Goal: Task Accomplishment & Management: Use online tool/utility

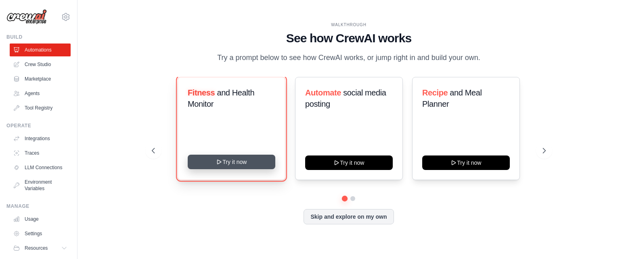
click at [244, 162] on button "Try it now" at bounding box center [232, 162] width 88 height 15
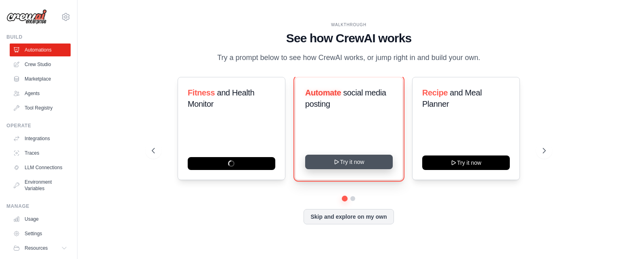
click at [355, 163] on button "Try it now" at bounding box center [349, 162] width 88 height 15
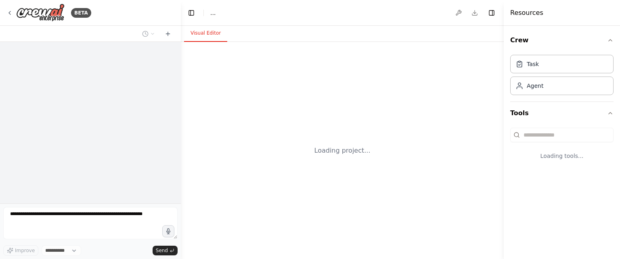
select select "****"
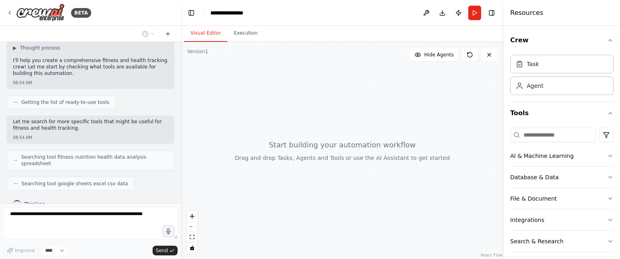
scroll to position [76, 0]
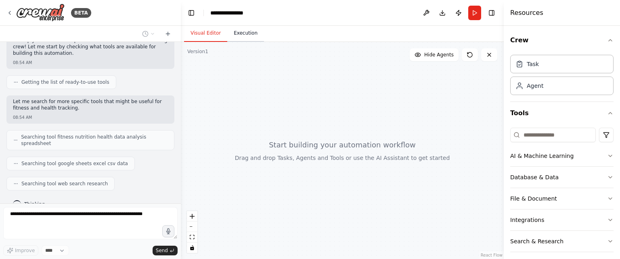
click at [240, 31] on button "Execution" at bounding box center [245, 33] width 37 height 17
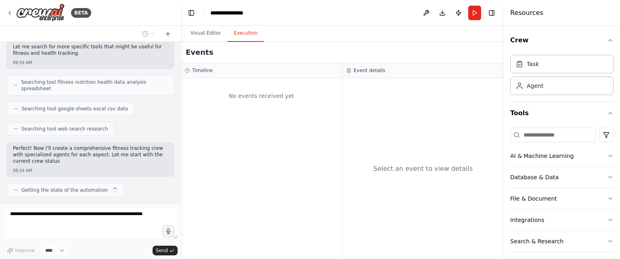
scroll to position [137, 0]
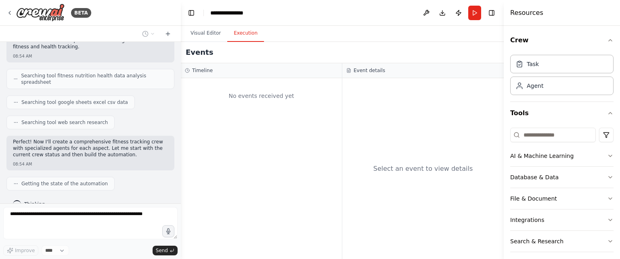
click at [88, 253] on div "Improve **** Send" at bounding box center [90, 251] width 174 height 10
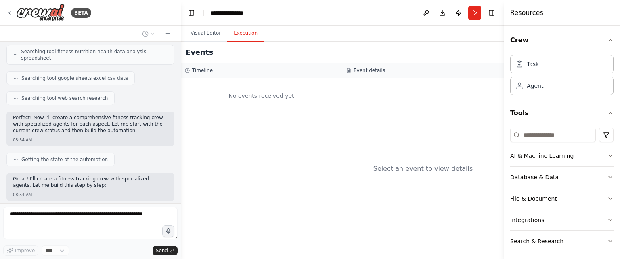
scroll to position [245, 0]
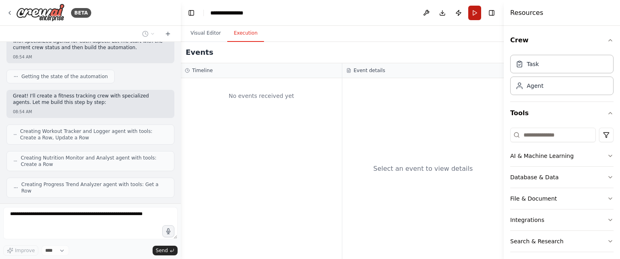
click at [473, 13] on button "Run" at bounding box center [474, 13] width 13 height 15
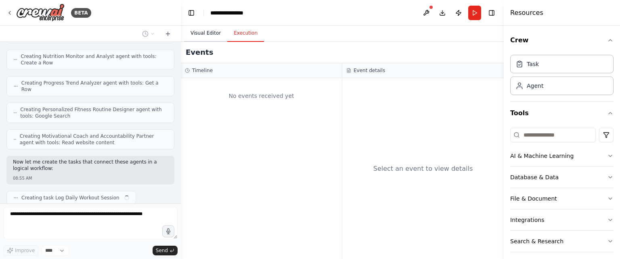
scroll to position [352, 0]
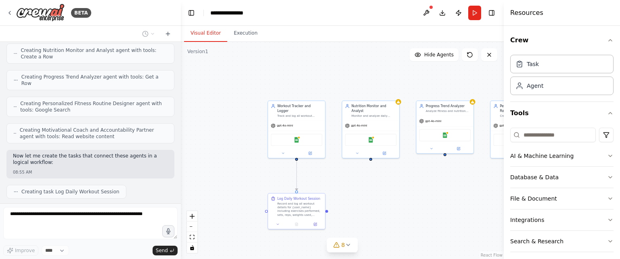
click at [211, 30] on button "Visual Editor" at bounding box center [205, 33] width 43 height 17
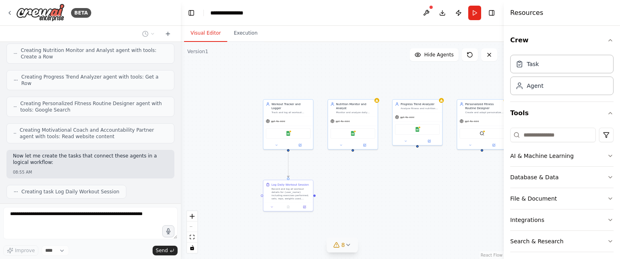
click at [351, 249] on button "8" at bounding box center [342, 245] width 31 height 15
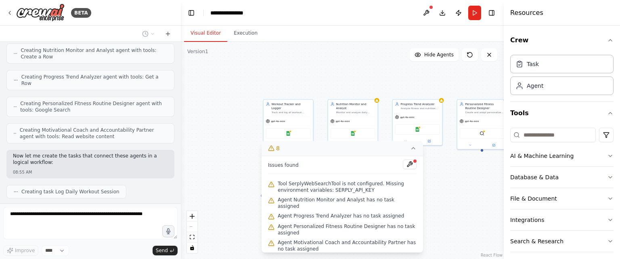
scroll to position [372, 0]
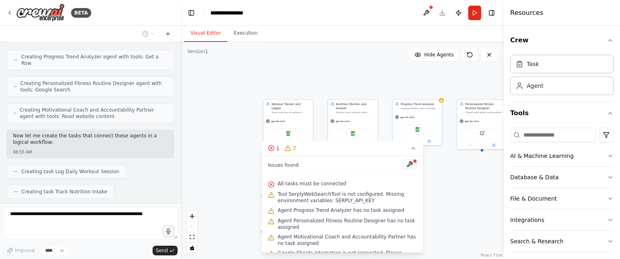
click at [318, 74] on div ".deletable-edge-delete-btn { width: 20px; height: 20px; border: 0px solid #ffff…" at bounding box center [342, 150] width 323 height 217
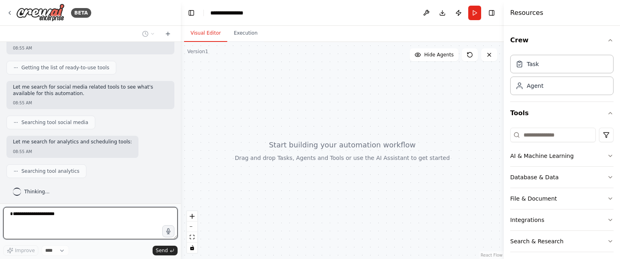
scroll to position [98, 0]
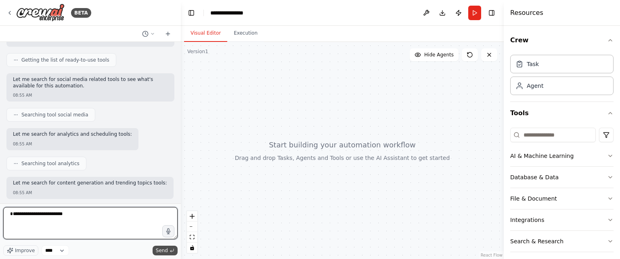
type textarea "**********"
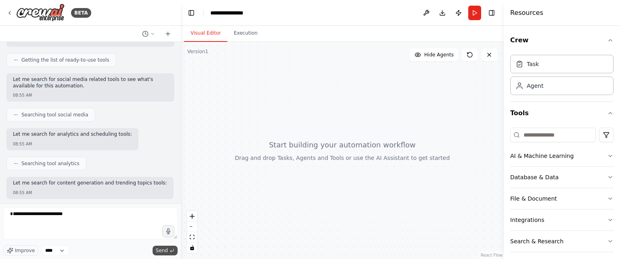
click at [166, 250] on span "Send" at bounding box center [162, 251] width 12 height 6
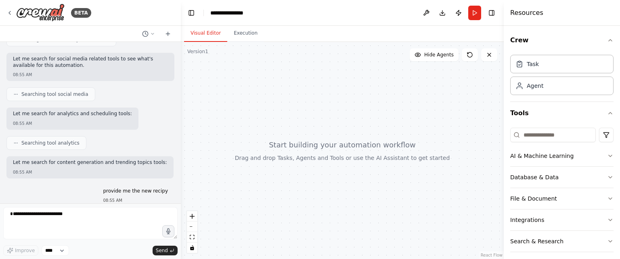
scroll to position [148, 0]
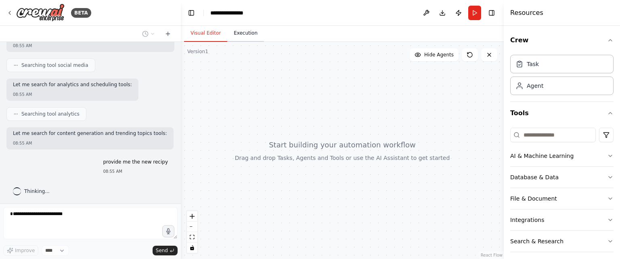
click at [249, 33] on button "Execution" at bounding box center [245, 33] width 37 height 17
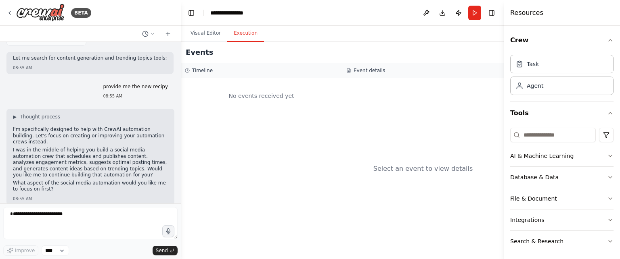
scroll to position [264, 0]
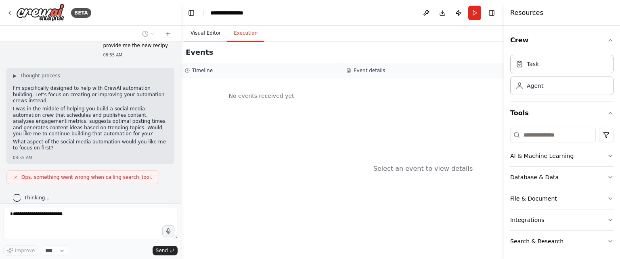
click at [213, 31] on button "Visual Editor" at bounding box center [205, 33] width 43 height 17
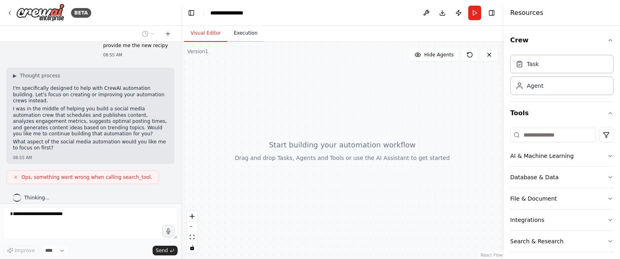
click at [241, 34] on button "Execution" at bounding box center [245, 33] width 37 height 17
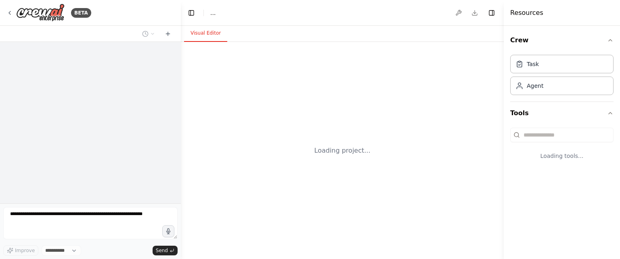
select select "****"
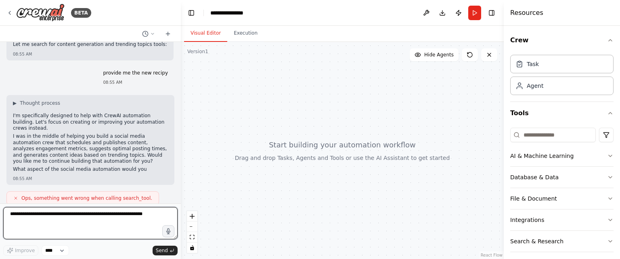
scroll to position [243, 0]
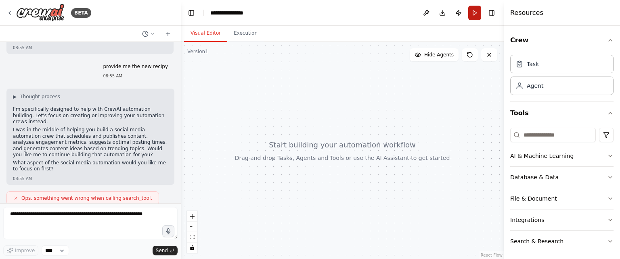
click at [474, 13] on button "Run" at bounding box center [474, 13] width 13 height 15
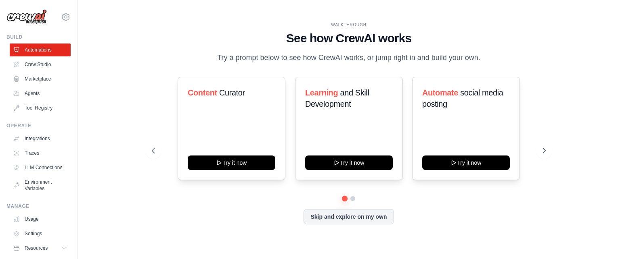
scroll to position [23, 0]
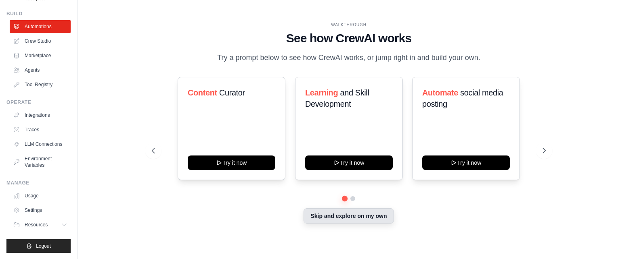
click at [353, 220] on button "Skip and explore on my own" at bounding box center [348, 216] width 90 height 15
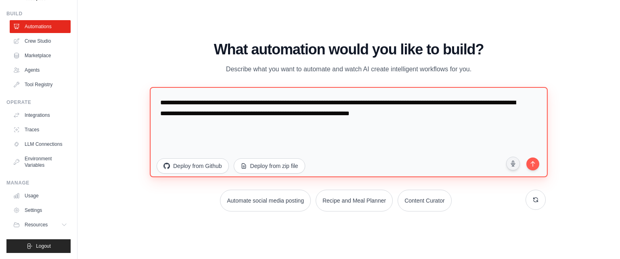
click at [207, 118] on textarea "**********" at bounding box center [349, 132] width 398 height 90
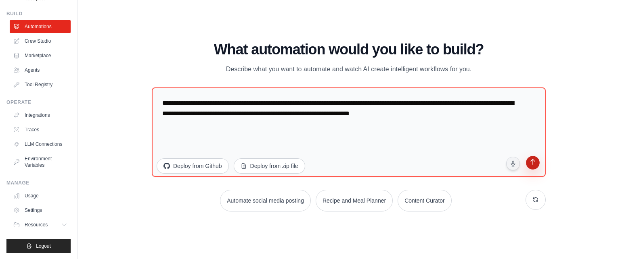
click at [534, 164] on icon "submit" at bounding box center [533, 163] width 8 height 8
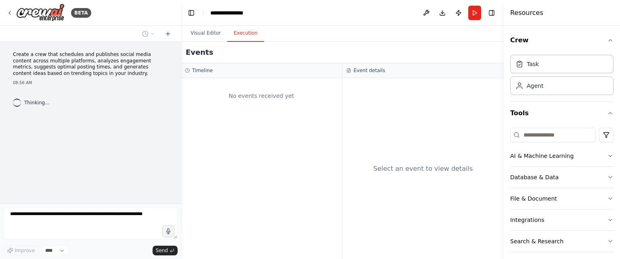
click at [245, 34] on button "Execution" at bounding box center [245, 33] width 37 height 17
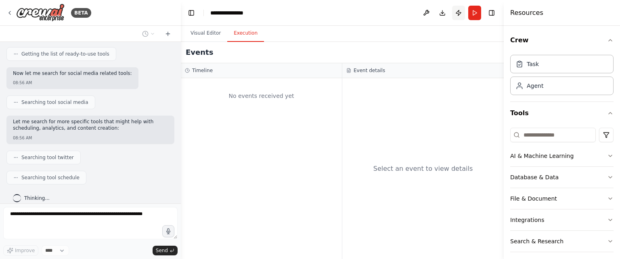
scroll to position [131, 0]
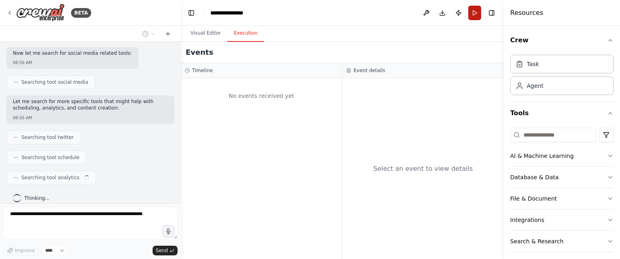
click at [471, 12] on button "Run" at bounding box center [474, 13] width 13 height 15
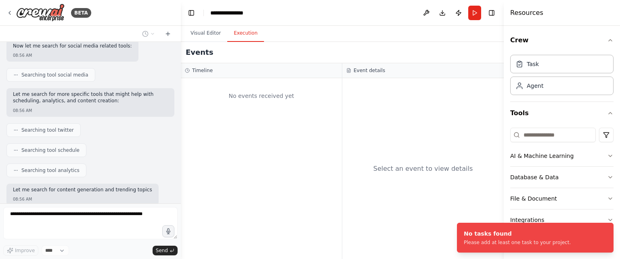
scroll to position [179, 0]
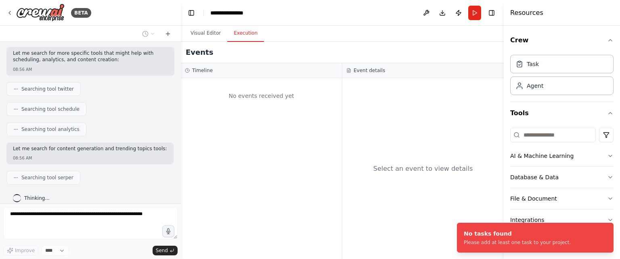
click at [228, 106] on div "No events received yet" at bounding box center [261, 95] width 153 height 27
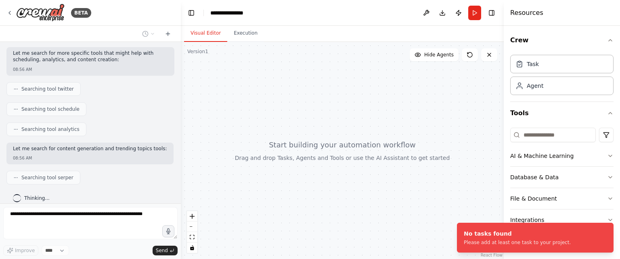
click at [201, 33] on button "Visual Editor" at bounding box center [205, 33] width 43 height 17
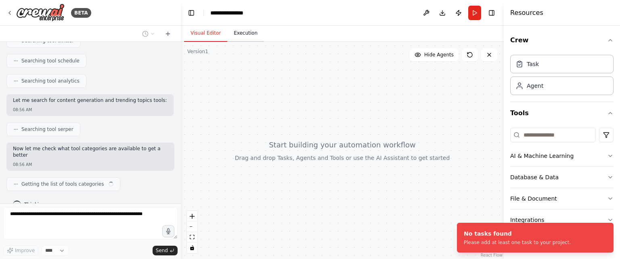
scroll to position [234, 0]
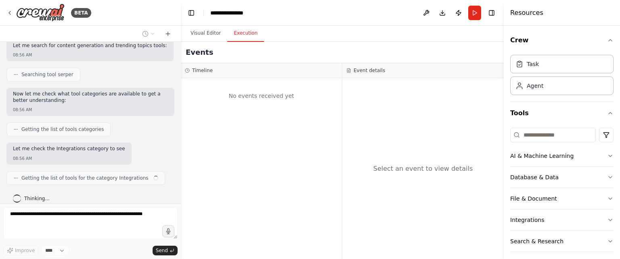
click at [247, 33] on button "Execution" at bounding box center [245, 33] width 37 height 17
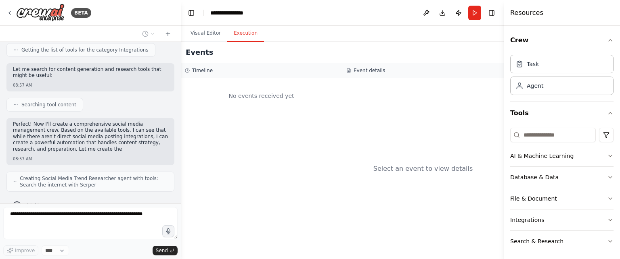
scroll to position [424, 0]
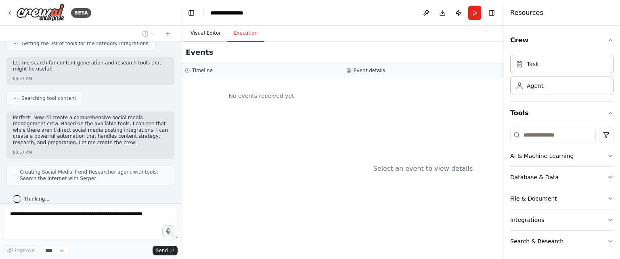
click at [201, 33] on button "Visual Editor" at bounding box center [205, 33] width 43 height 17
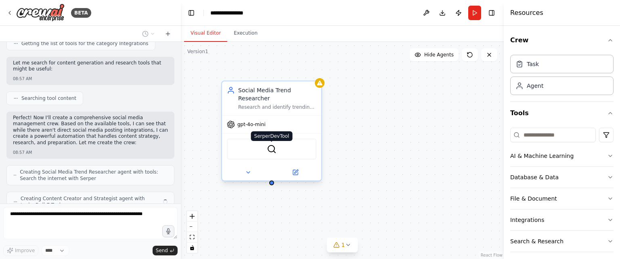
scroll to position [450, 0]
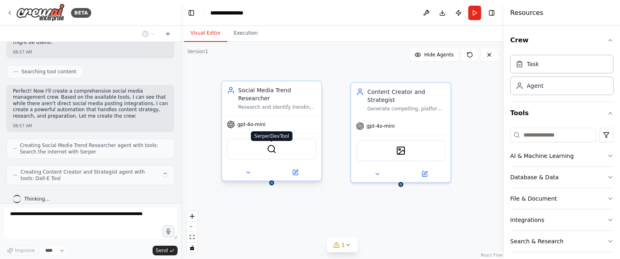
click at [269, 151] on img at bounding box center [272, 149] width 10 height 10
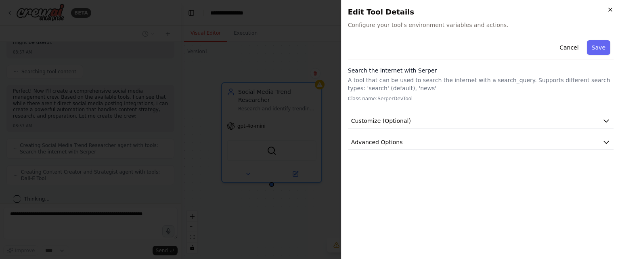
click at [609, 10] on icon "button" at bounding box center [610, 9] width 6 height 6
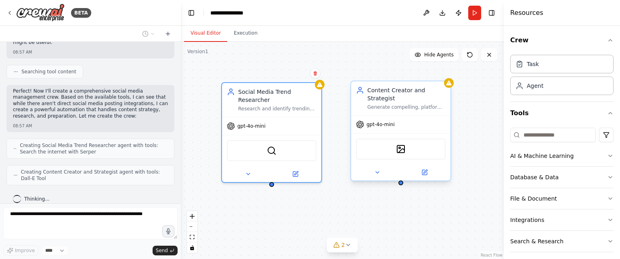
click at [418, 119] on div "gpt-4o-mini" at bounding box center [400, 125] width 99 height 18
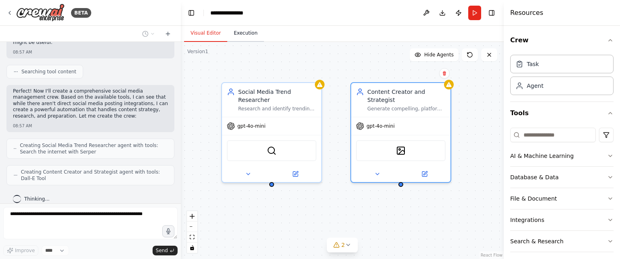
click at [241, 34] on button "Execution" at bounding box center [245, 33] width 37 height 17
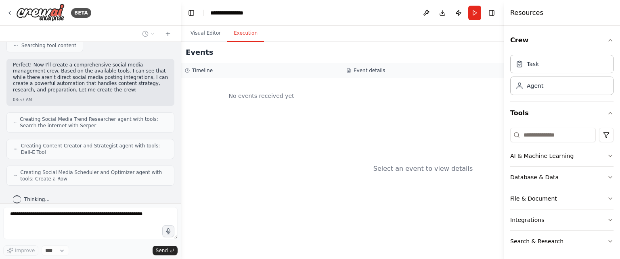
scroll to position [503, 0]
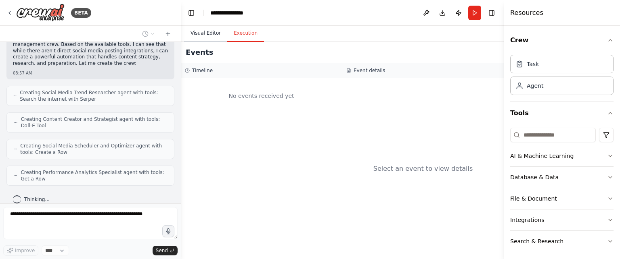
click at [202, 33] on button "Visual Editor" at bounding box center [205, 33] width 43 height 17
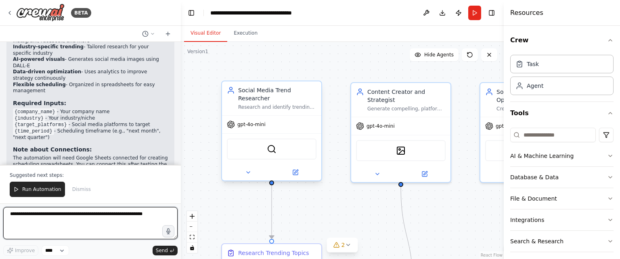
scroll to position [1088, 0]
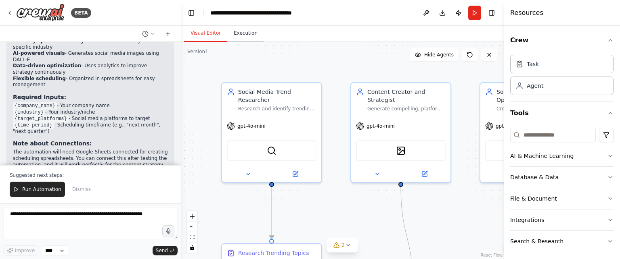
click at [240, 36] on button "Execution" at bounding box center [245, 33] width 37 height 17
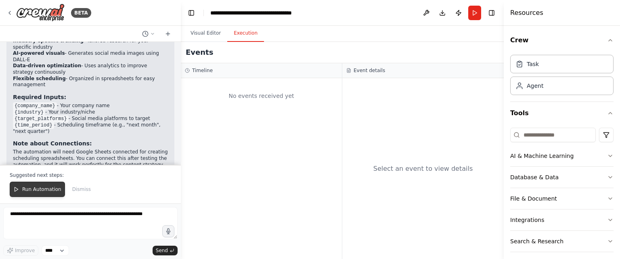
click at [37, 191] on span "Run Automation" at bounding box center [41, 189] width 39 height 6
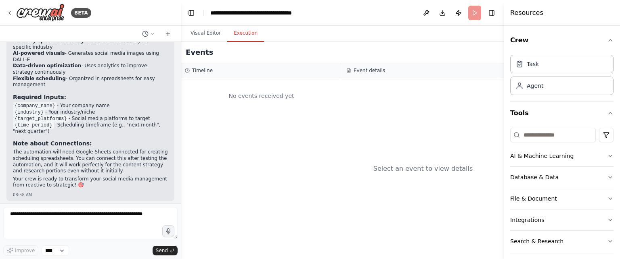
scroll to position [1050, 0]
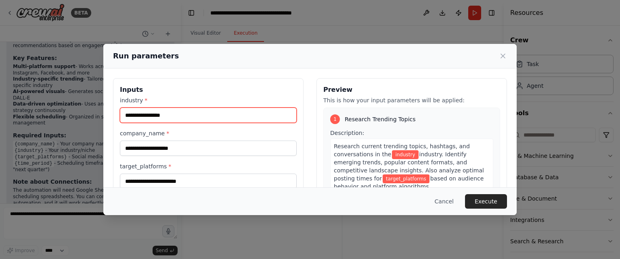
click at [183, 119] on input "industry *" at bounding box center [208, 115] width 177 height 15
type input "********"
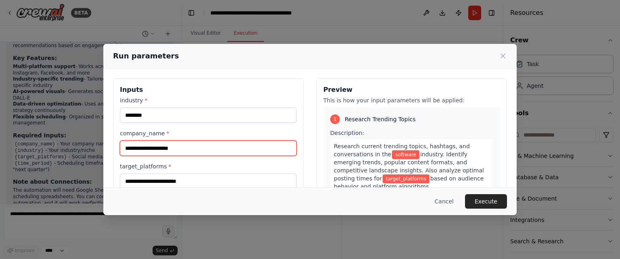
click at [181, 149] on input "company_name *" at bounding box center [208, 148] width 177 height 15
type input "***"
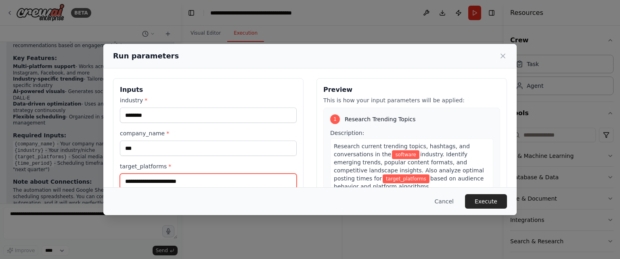
click at [195, 177] on input "target_platforms *" at bounding box center [208, 181] width 177 height 15
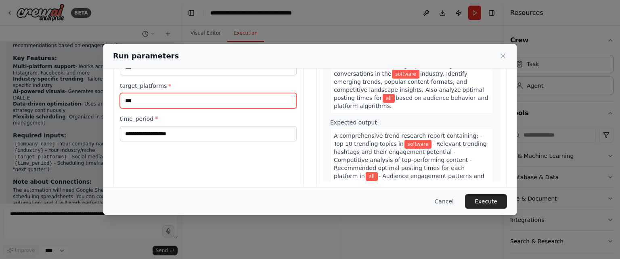
type input "***"
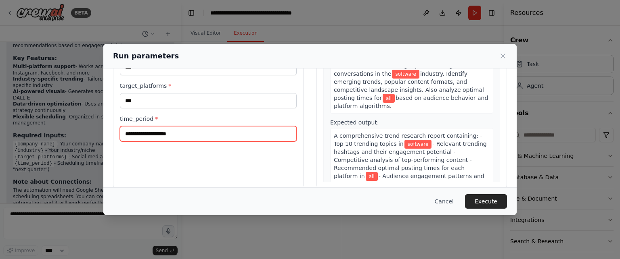
click at [181, 133] on input "time_period *" at bounding box center [208, 133] width 177 height 15
type input "****"
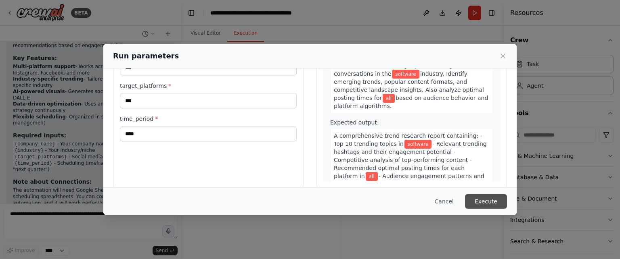
click at [479, 203] on button "Execute" at bounding box center [486, 201] width 42 height 15
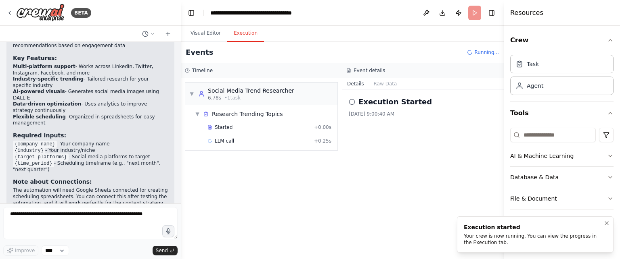
click at [519, 242] on div "Your crew is now running. You can view the progress in the Execution tab." at bounding box center [534, 239] width 140 height 13
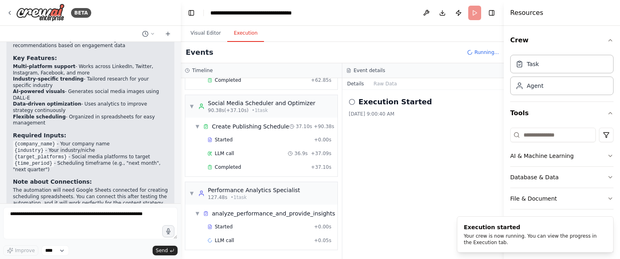
scroll to position [1088, 0]
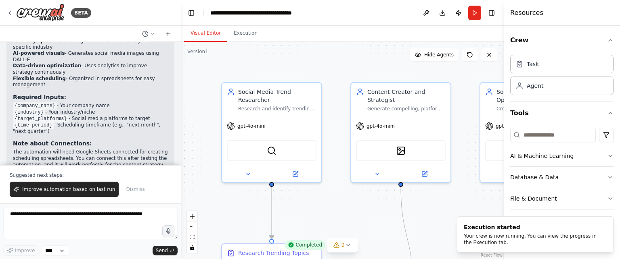
click at [203, 31] on button "Visual Editor" at bounding box center [205, 33] width 43 height 17
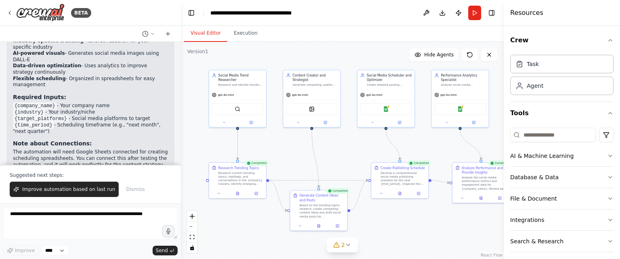
drag, startPoint x: 390, startPoint y: 161, endPoint x: 366, endPoint y: 147, distance: 27.5
click at [366, 147] on div ".deletable-edge-delete-btn { width: 20px; height: 20px; border: 0px solid #ffff…" at bounding box center [342, 150] width 323 height 217
